Goal: Task Accomplishment & Management: Manage account settings

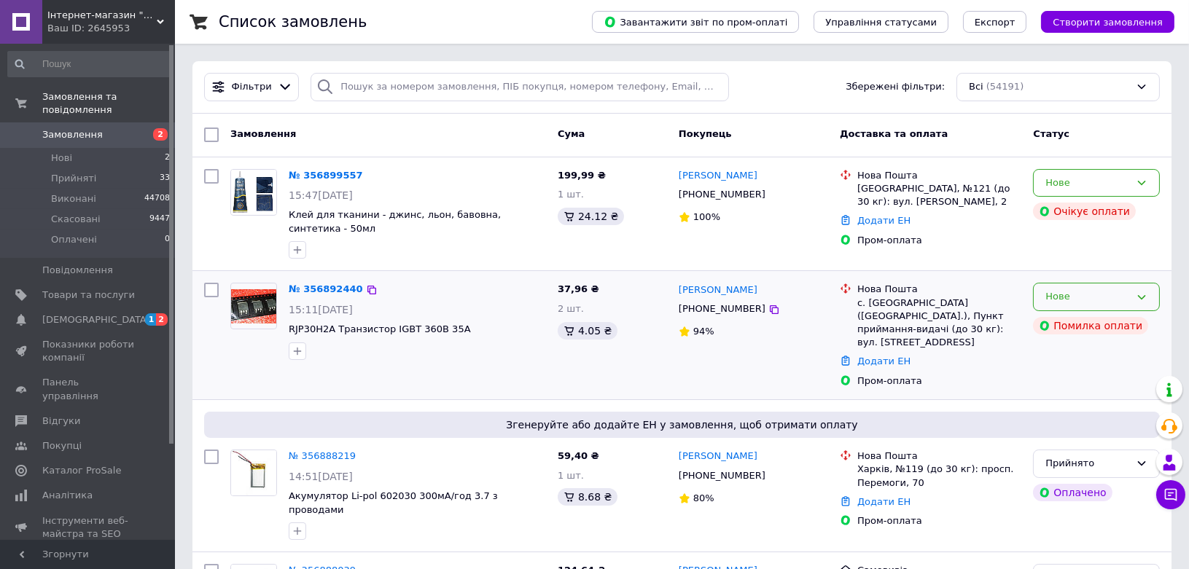
click at [1140, 295] on icon at bounding box center [1142, 298] width 12 height 12
click at [1082, 376] on li "Скасовано" at bounding box center [1096, 380] width 125 height 27
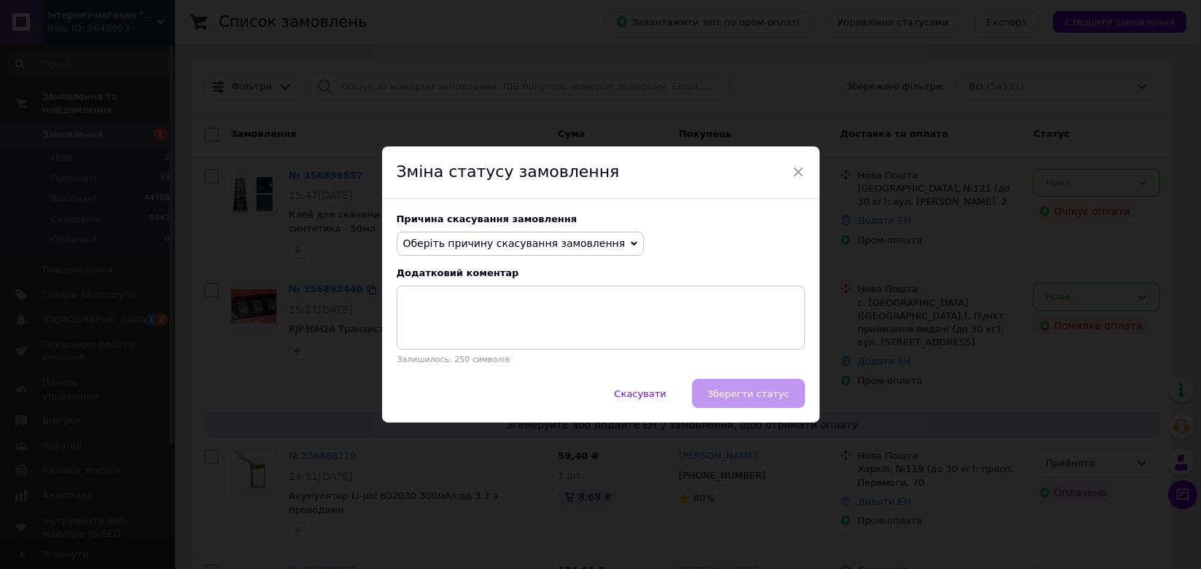
click at [477, 239] on span "Оберіть причину скасування замовлення" at bounding box center [514, 244] width 222 height 12
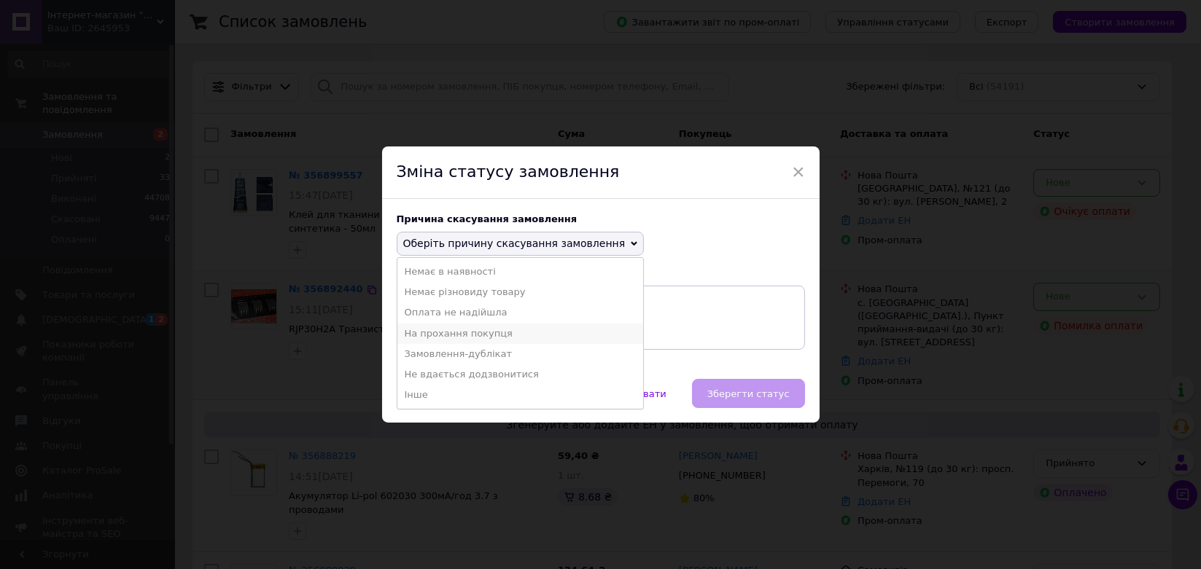
click at [466, 331] on li "На прохання покупця" at bounding box center [520, 334] width 246 height 20
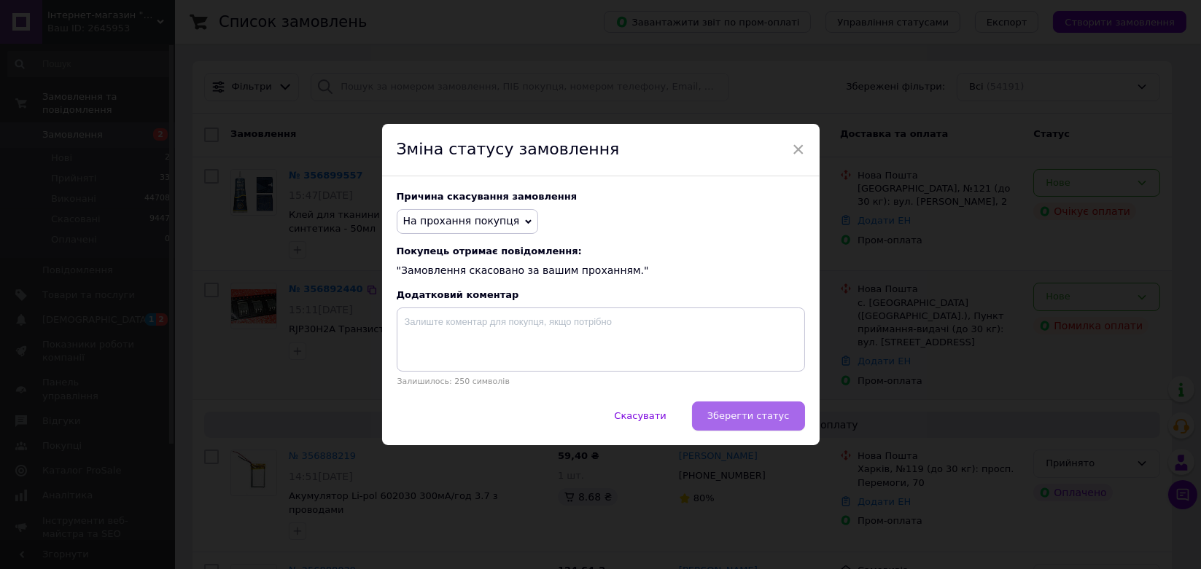
click at [766, 429] on button "Зберегти статус" at bounding box center [748, 416] width 113 height 29
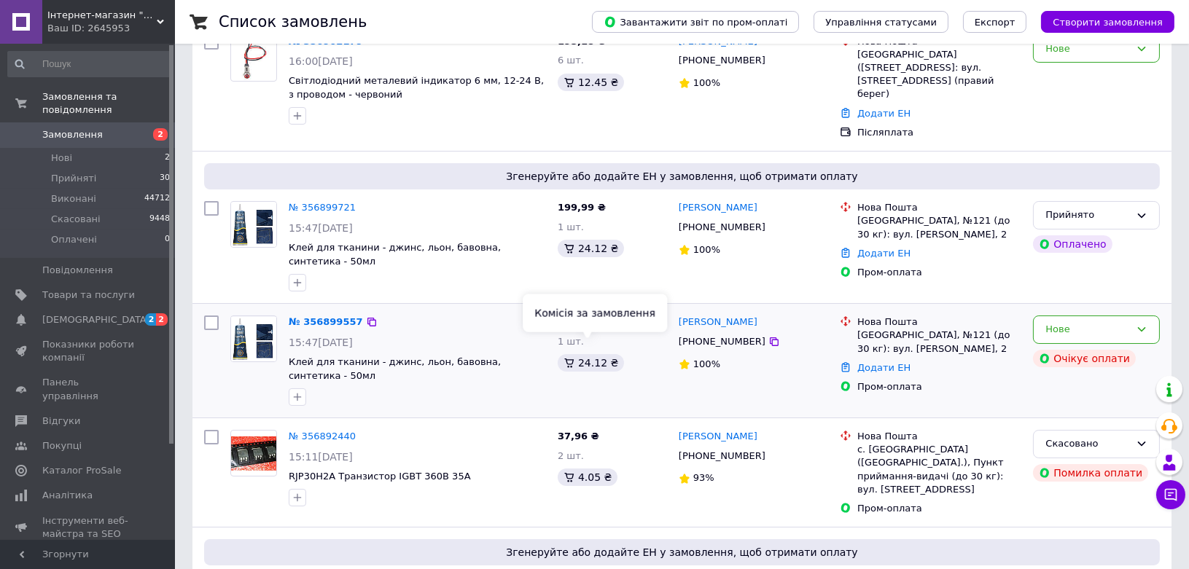
scroll to position [162, 0]
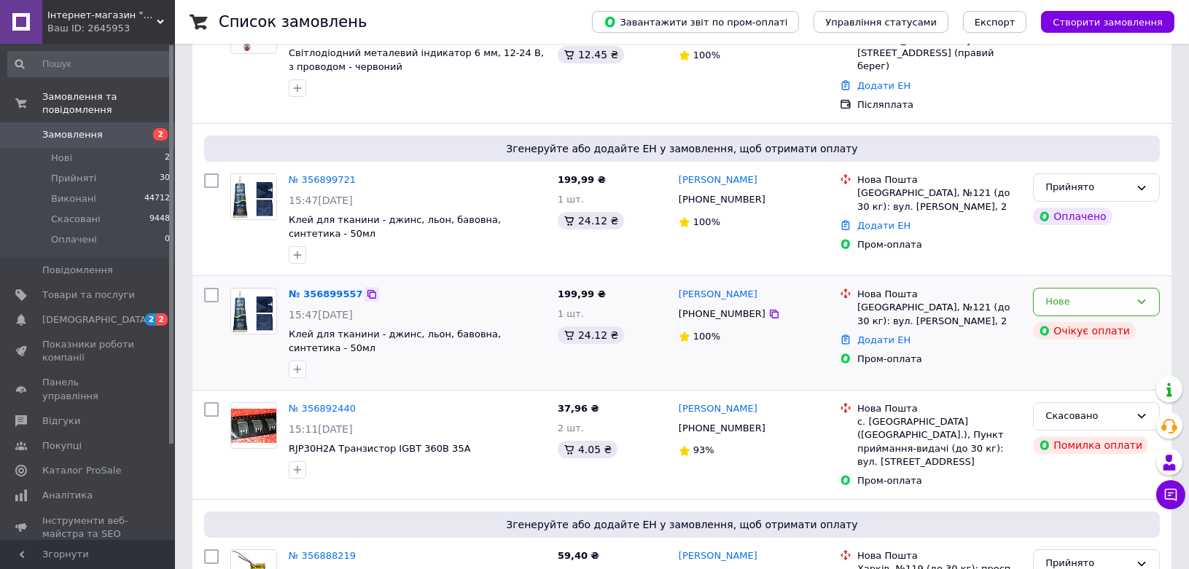
click at [366, 289] on icon at bounding box center [372, 295] width 12 height 12
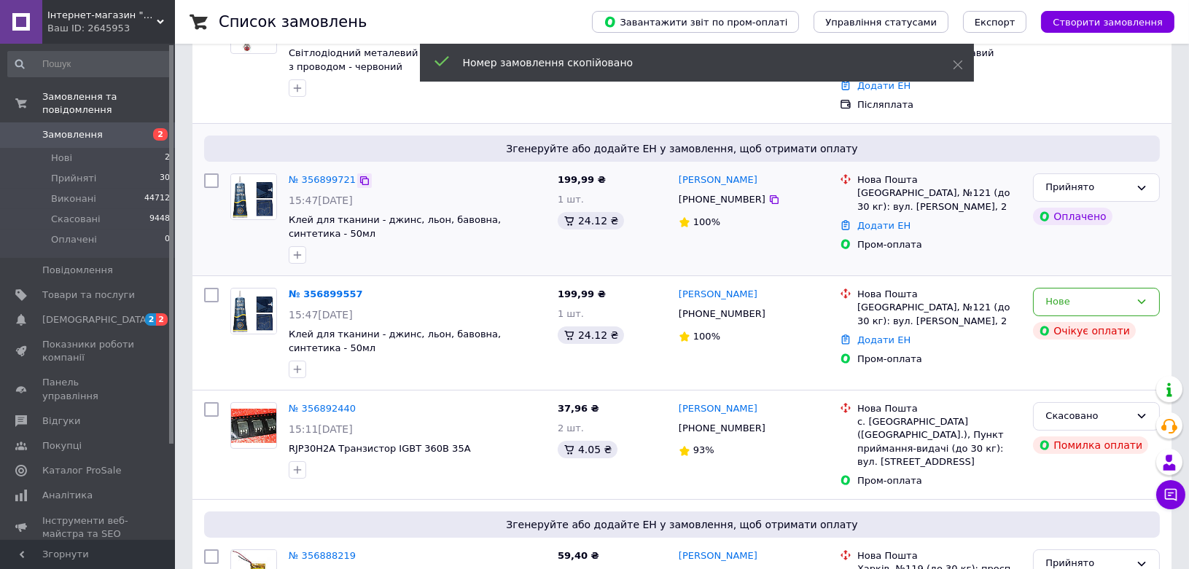
click at [360, 176] on icon at bounding box center [364, 180] width 9 height 9
click at [1054, 284] on div "[PERSON_NAME] помилка під час оплати" at bounding box center [1034, 273] width 182 height 52
click at [1143, 288] on div "Нове" at bounding box center [1096, 302] width 127 height 28
click at [1061, 373] on li "Скасовано" at bounding box center [1096, 386] width 125 height 27
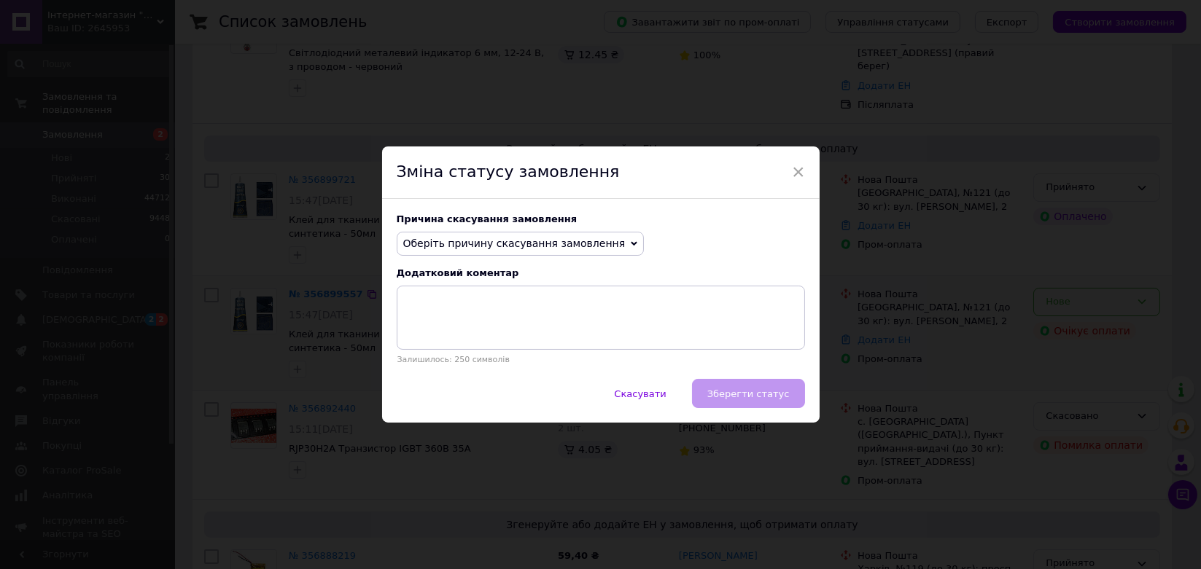
click at [534, 239] on span "Оберіть причину скасування замовлення" at bounding box center [514, 244] width 222 height 12
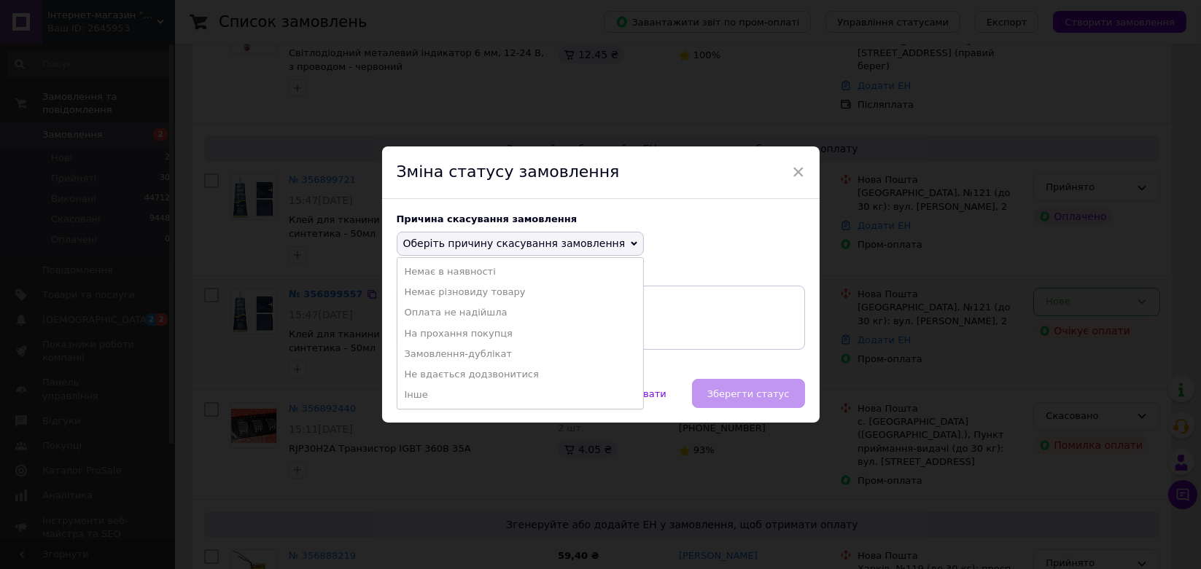
click at [478, 352] on li "Замовлення-дублікат" at bounding box center [520, 354] width 246 height 20
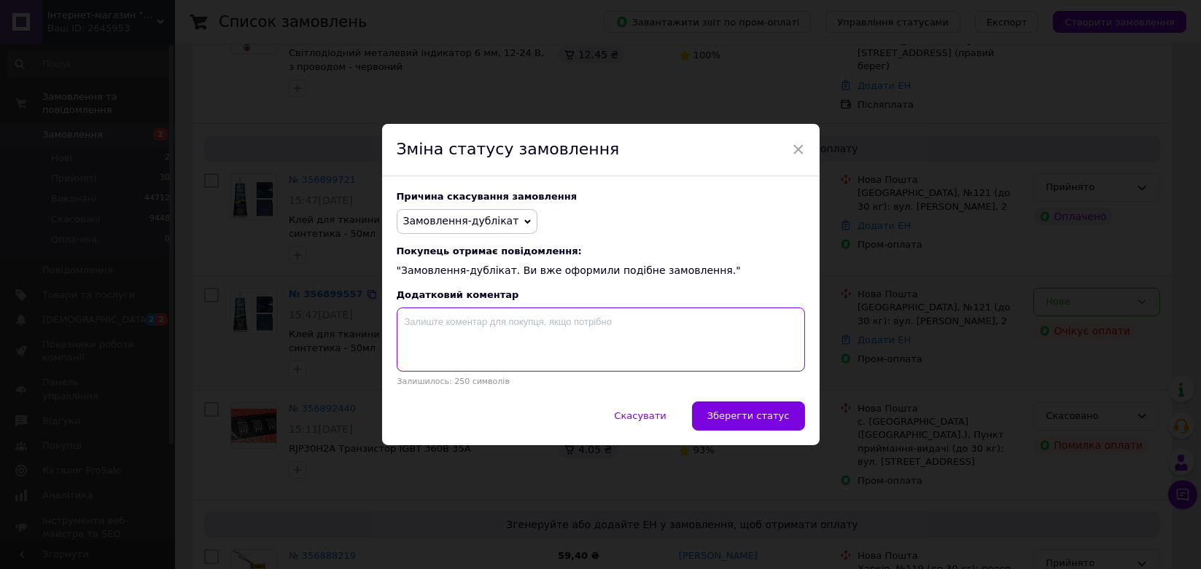
click at [555, 327] on textarea at bounding box center [601, 340] width 408 height 64
paste textarea "356899721"
type textarea "356899721"
click at [757, 408] on button "Зберегти статус" at bounding box center [748, 416] width 113 height 29
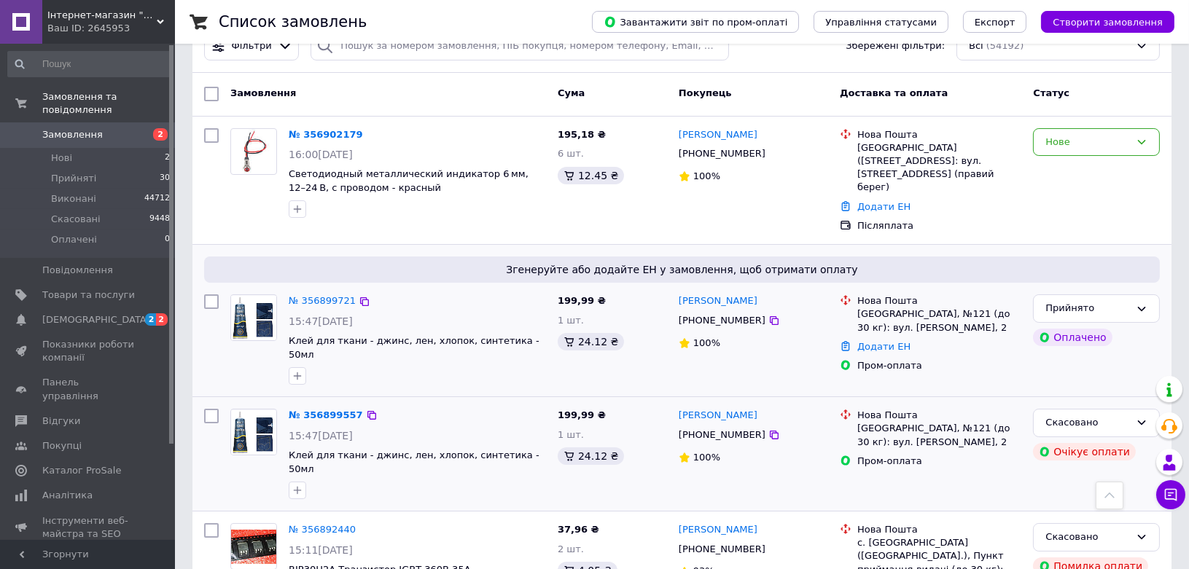
scroll to position [0, 0]
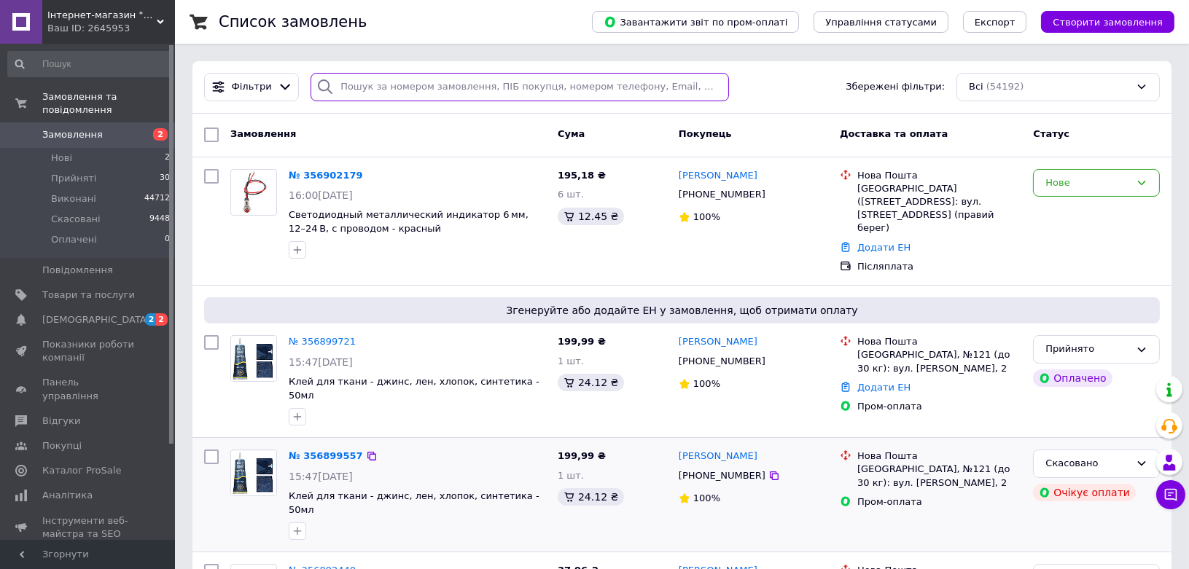
click at [388, 92] on input "search" at bounding box center [520, 87] width 418 height 28
paste input "356909276"
type input "356909276"
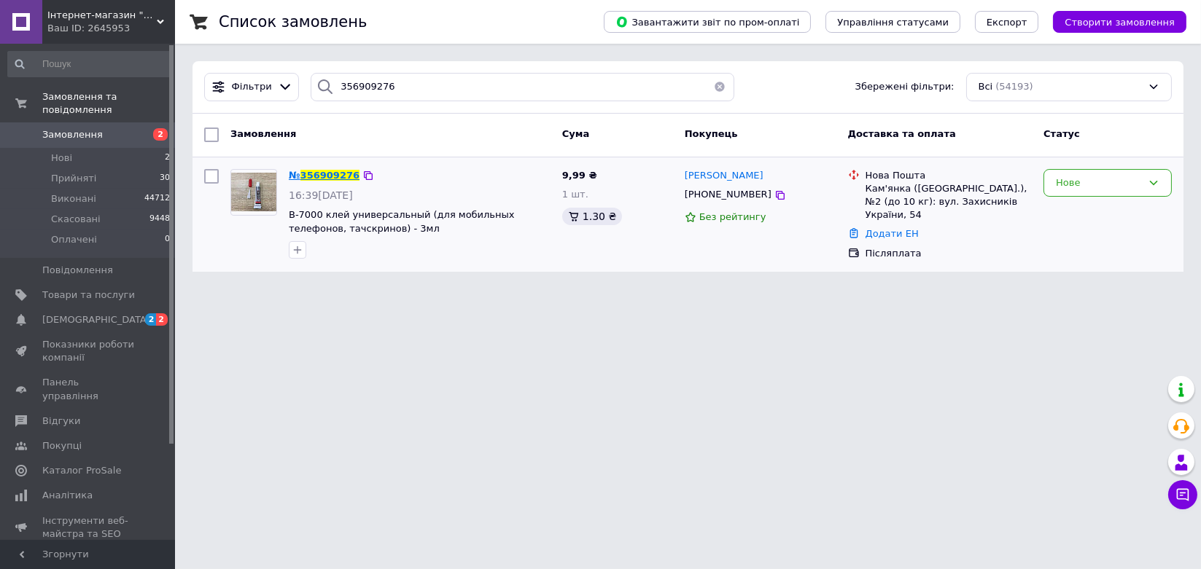
click at [329, 180] on span "356909276" at bounding box center [329, 175] width 59 height 11
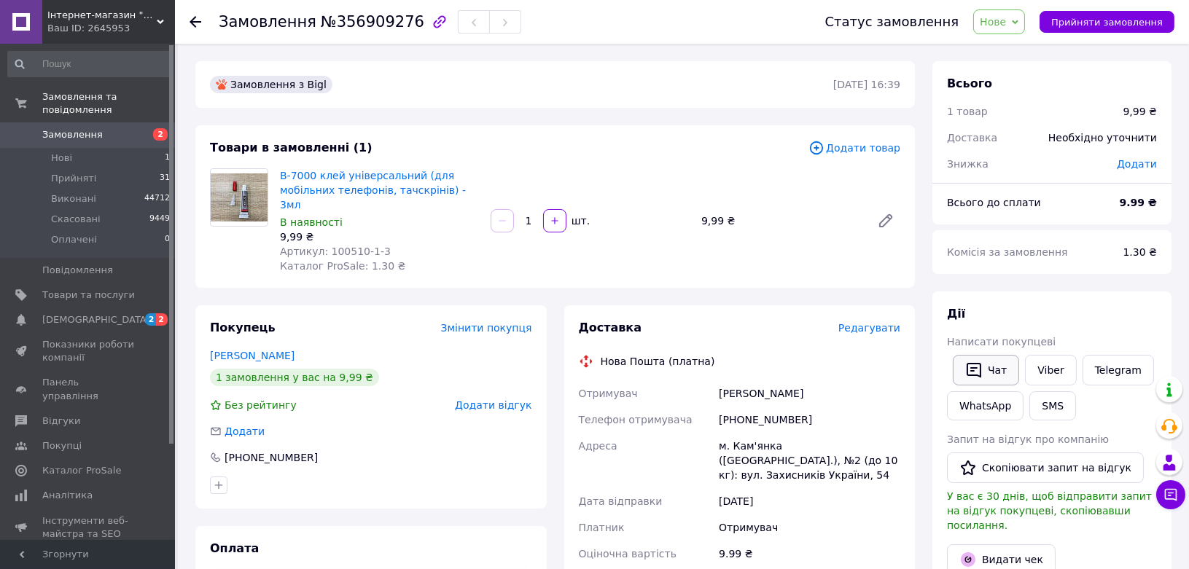
click at [992, 360] on button "Чат" at bounding box center [986, 370] width 66 height 31
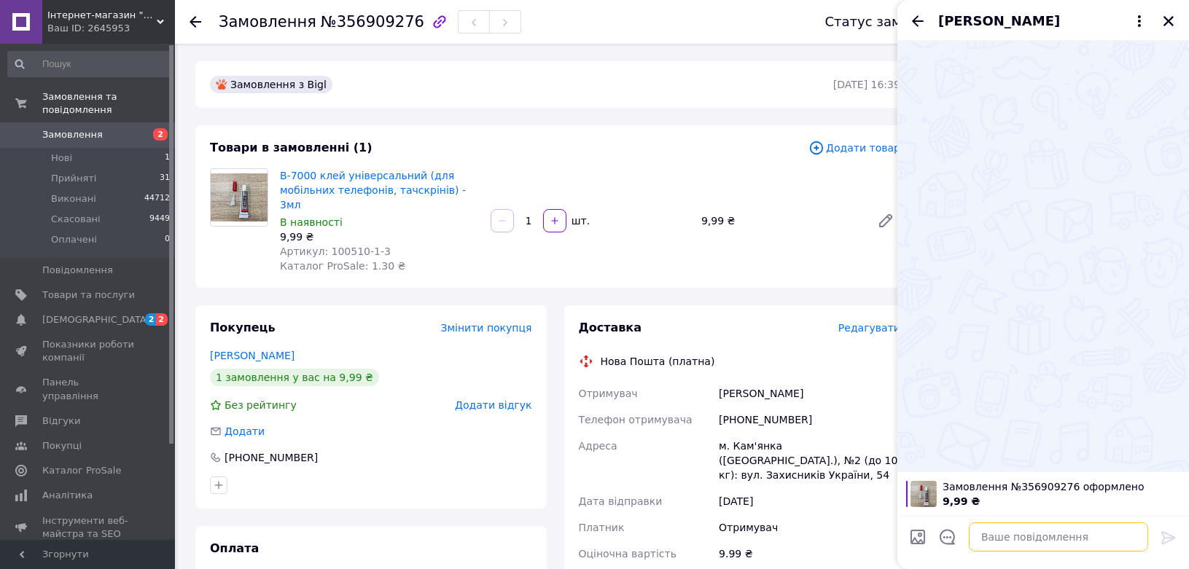
click at [1046, 534] on textarea at bounding box center [1058, 537] width 179 height 29
drag, startPoint x: 973, startPoint y: 537, endPoint x: 933, endPoint y: 542, distance: 39.8
click at [935, 542] on div "ч ч" at bounding box center [1044, 537] width 220 height 41
paste textarea "Замовлення # Дякуємо за замовлення у нашому магазині. Номер карти для поповненн…"
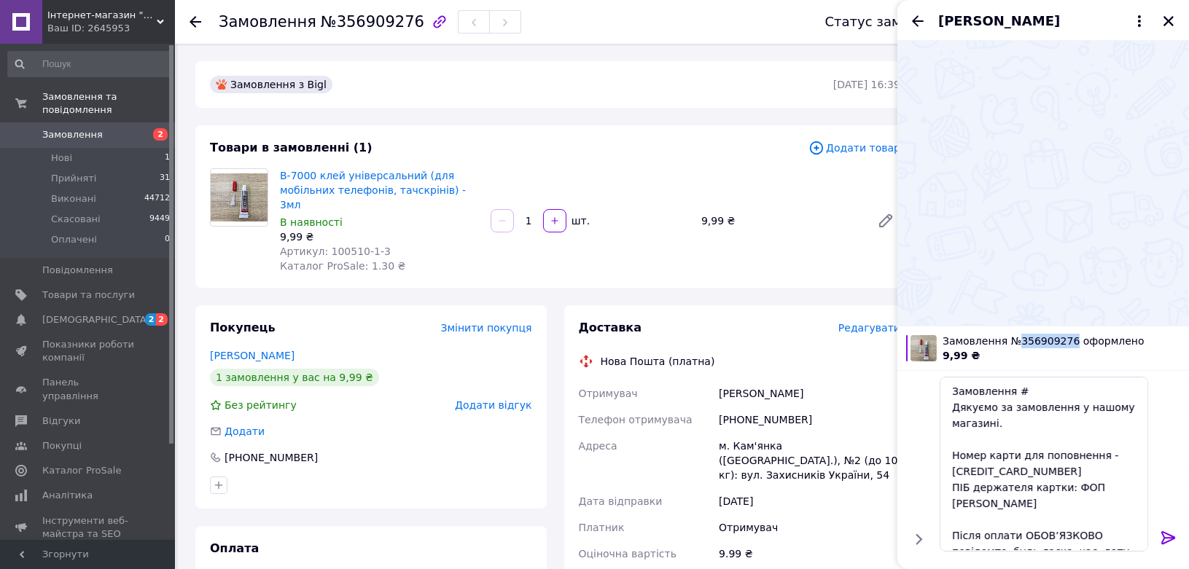
copy span "356909276"
drag, startPoint x: 1029, startPoint y: 343, endPoint x: 1063, endPoint y: 344, distance: 34.3
click at [1063, 344] on span "Замовлення №356909276 оформлено" at bounding box center [1062, 341] width 238 height 15
click at [1029, 394] on textarea "Замовлення # Дякуємо за замовлення у нашому магазині. Номер карти для поповненн…" at bounding box center [1044, 464] width 209 height 175
paste textarea "356909276"
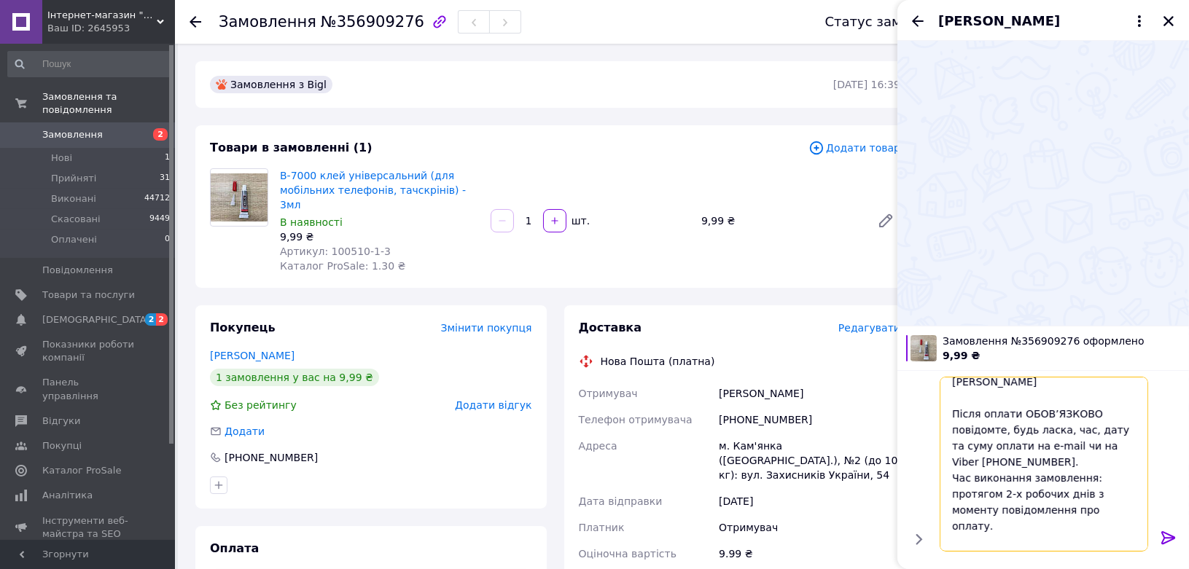
scroll to position [127, 0]
click at [1032, 535] on textarea "Замовлення #356909276 Дякуємо за замовлення у нашому магазині. Номер карти для …" at bounding box center [1044, 464] width 209 height 175
click at [1031, 536] on textarea "Замовлення #356909276 Дякуємо за замовлення у нашому магазині. Номер карти для …" at bounding box center [1044, 464] width 209 height 175
type textarea "Замовлення #356909276 Дякуємо за замовлення у нашому магазині. Номер карти для …"
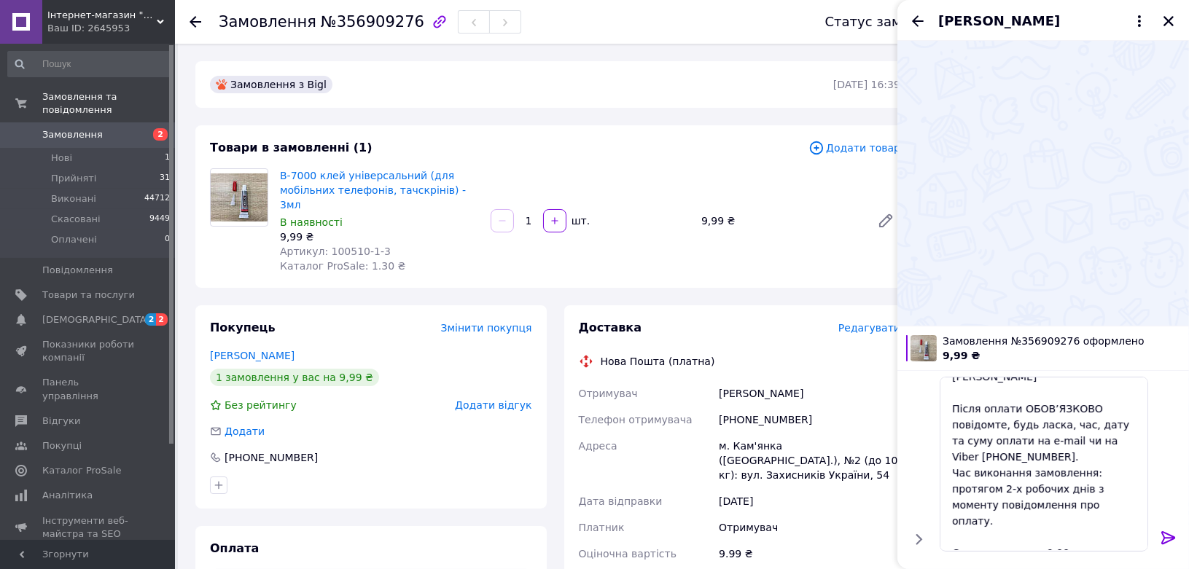
click at [1170, 529] on icon at bounding box center [1168, 537] width 17 height 17
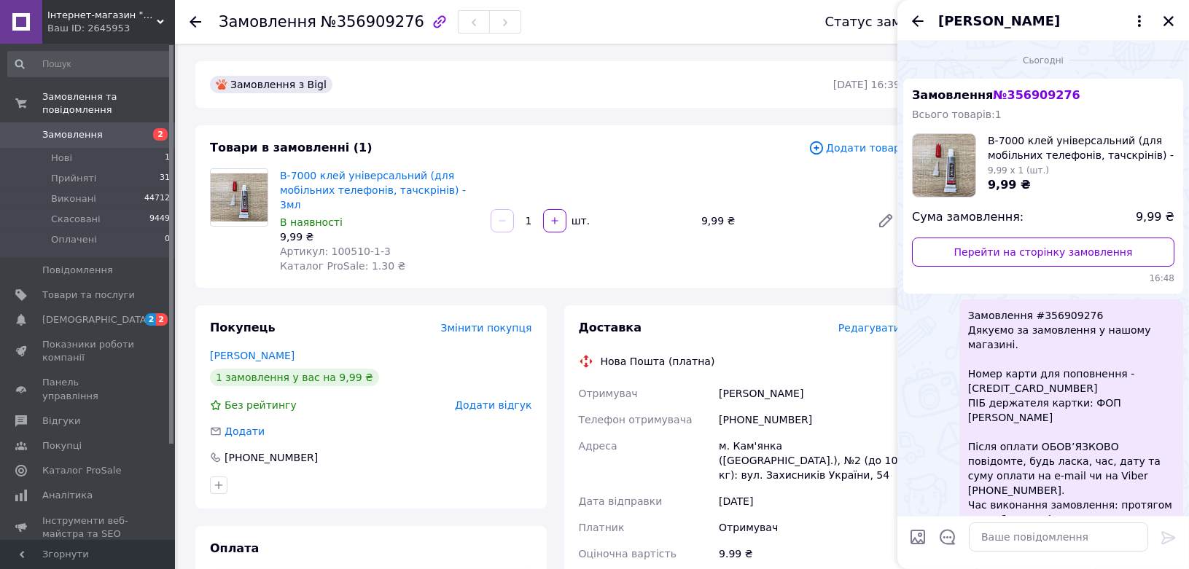
scroll to position [0, 0]
click at [1168, 12] on button "Закрити" at bounding box center [1168, 20] width 17 height 17
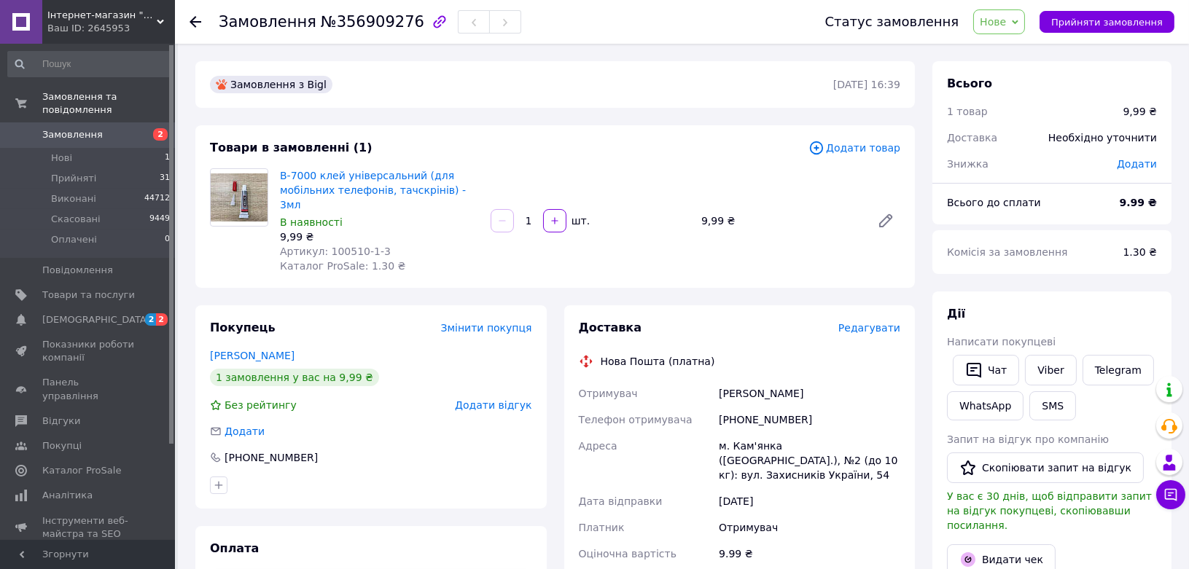
click at [871, 322] on span "Редагувати" at bounding box center [869, 328] width 62 height 12
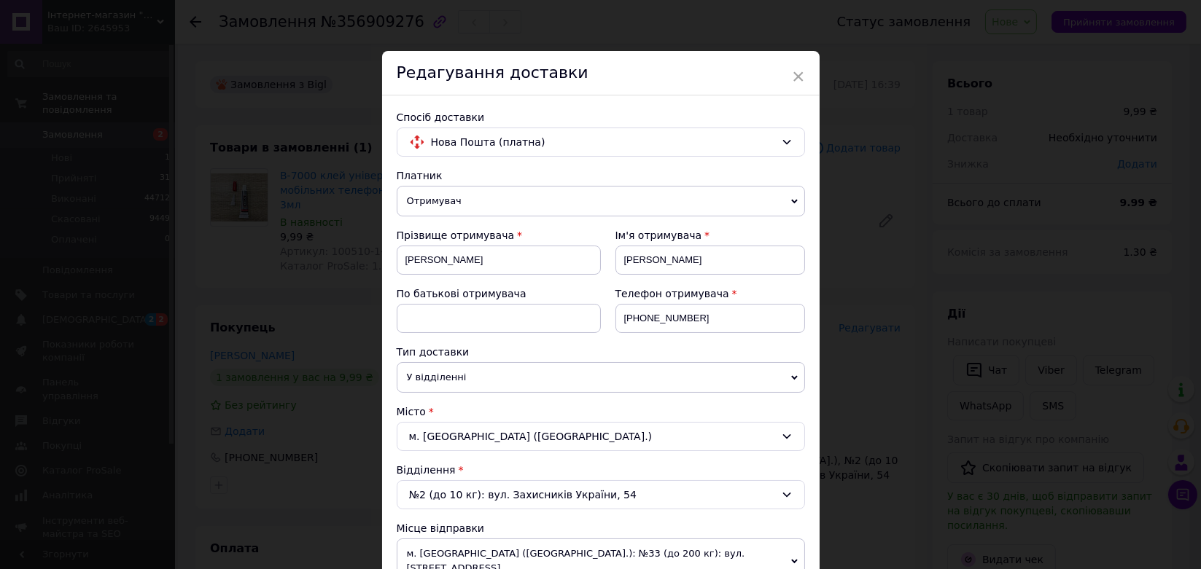
click at [799, 70] on span "×" at bounding box center [798, 76] width 13 height 25
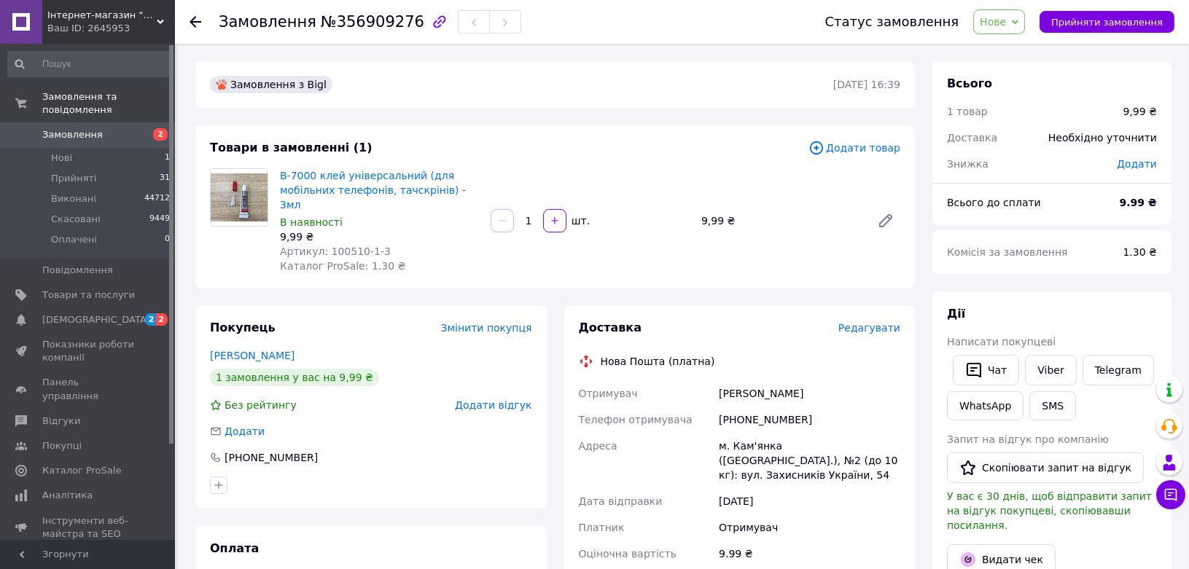
click at [389, 451] on div "[PHONE_NUMBER]" at bounding box center [371, 458] width 322 height 15
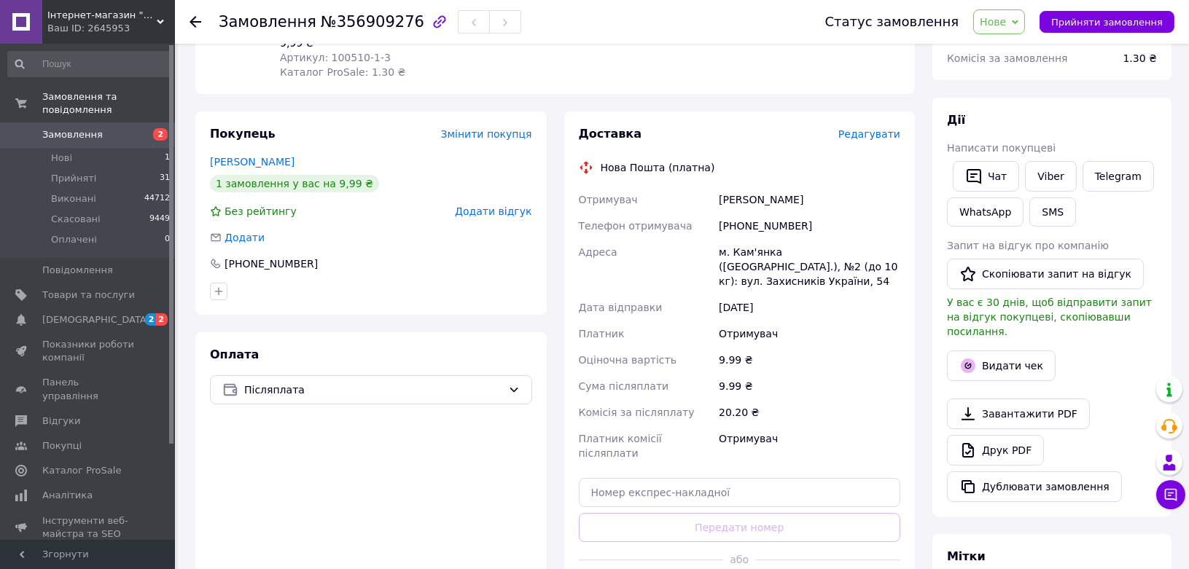
scroll to position [324, 0]
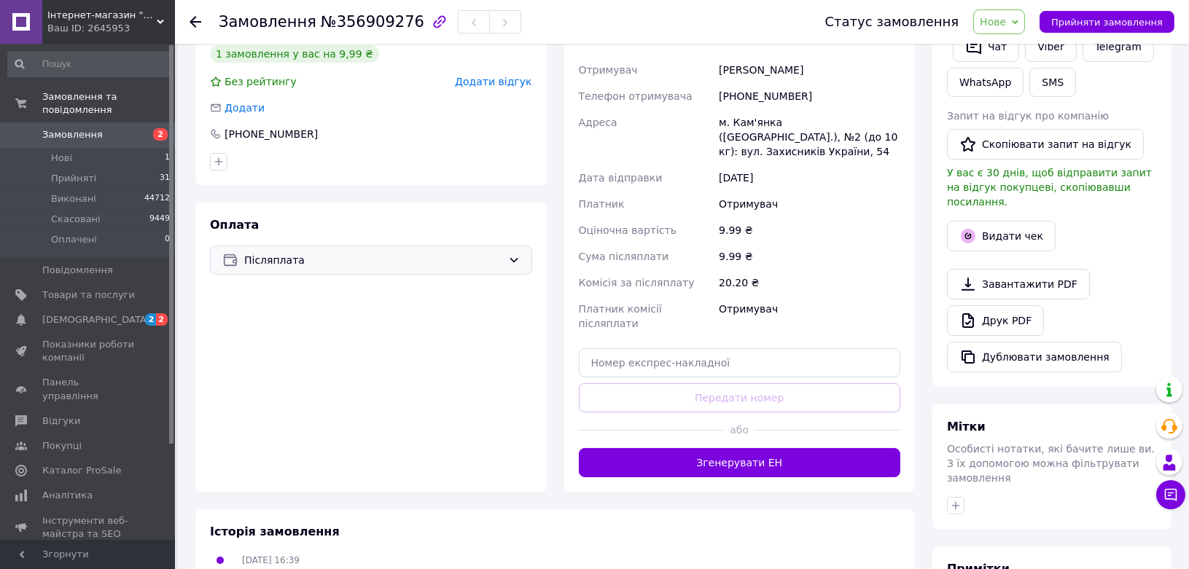
click at [257, 252] on span "Післяплата" at bounding box center [373, 260] width 258 height 16
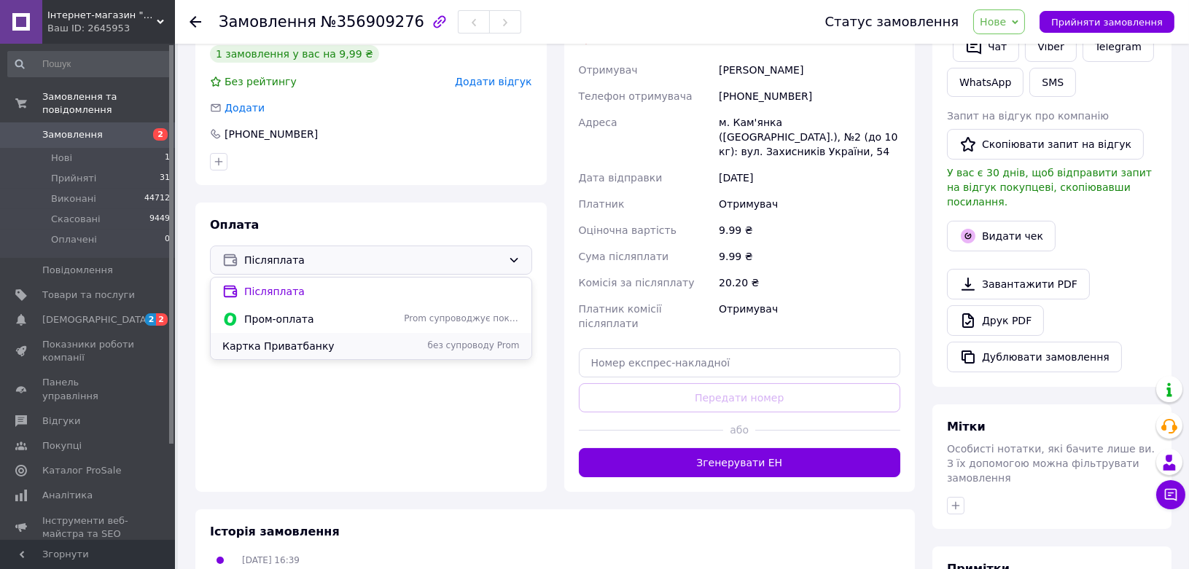
click at [260, 339] on span "Картка Приватбанку" at bounding box center [310, 346] width 176 height 15
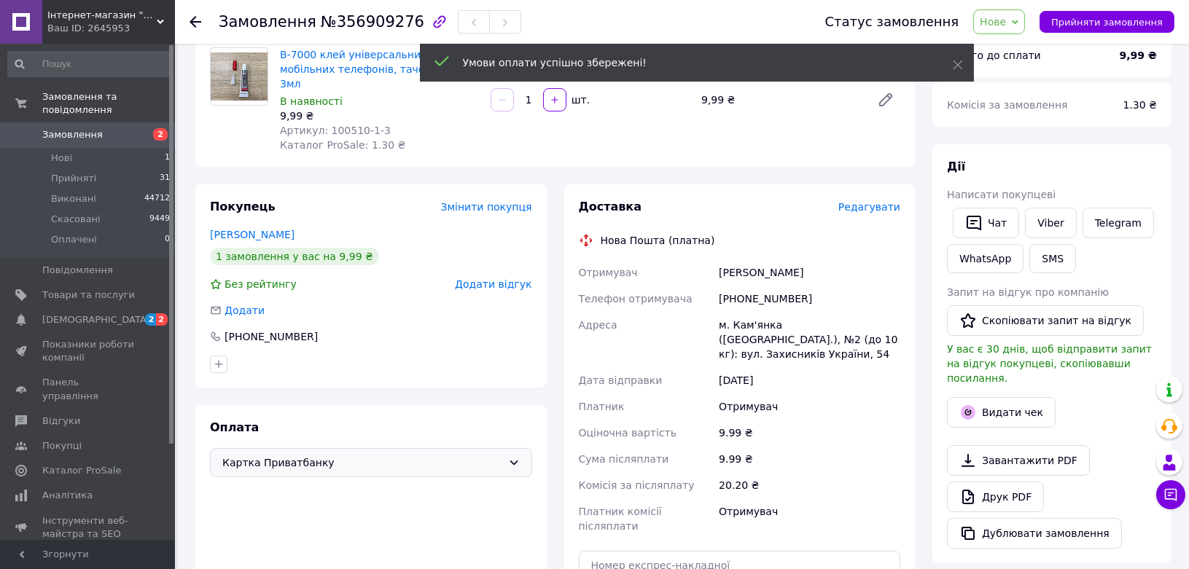
scroll to position [0, 0]
